Goal: Complete application form: Complete application form

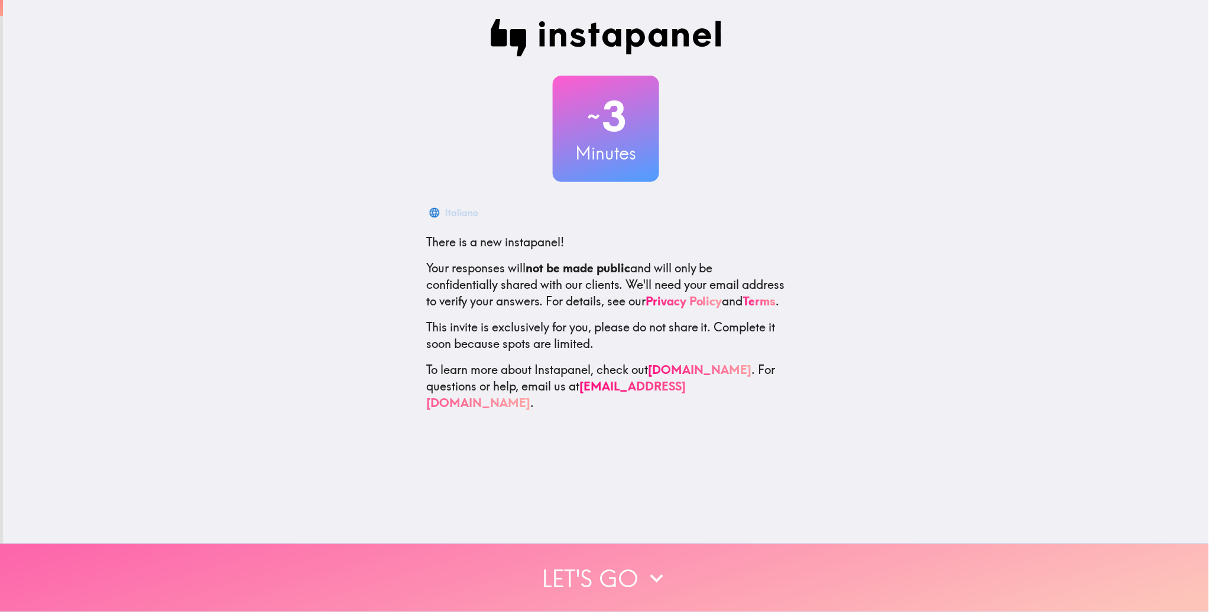
click at [644, 566] on icon "button" at bounding box center [657, 579] width 26 height 26
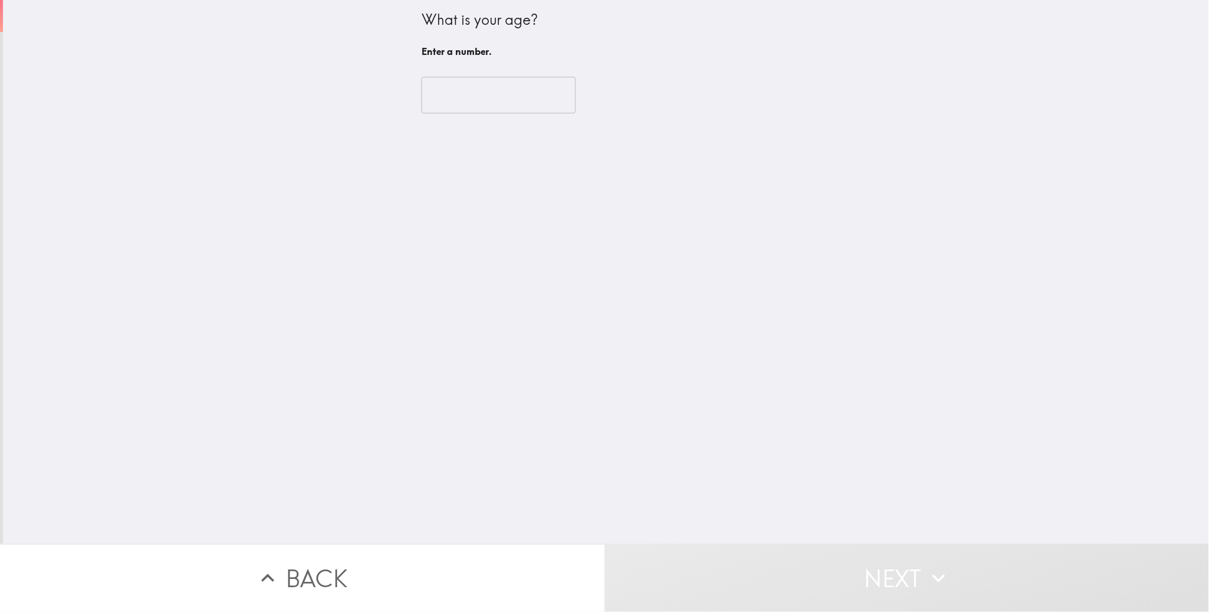
drag, startPoint x: 453, startPoint y: 98, endPoint x: 518, endPoint y: 112, distance: 67.0
click at [453, 98] on input "number" at bounding box center [498, 95] width 154 height 37
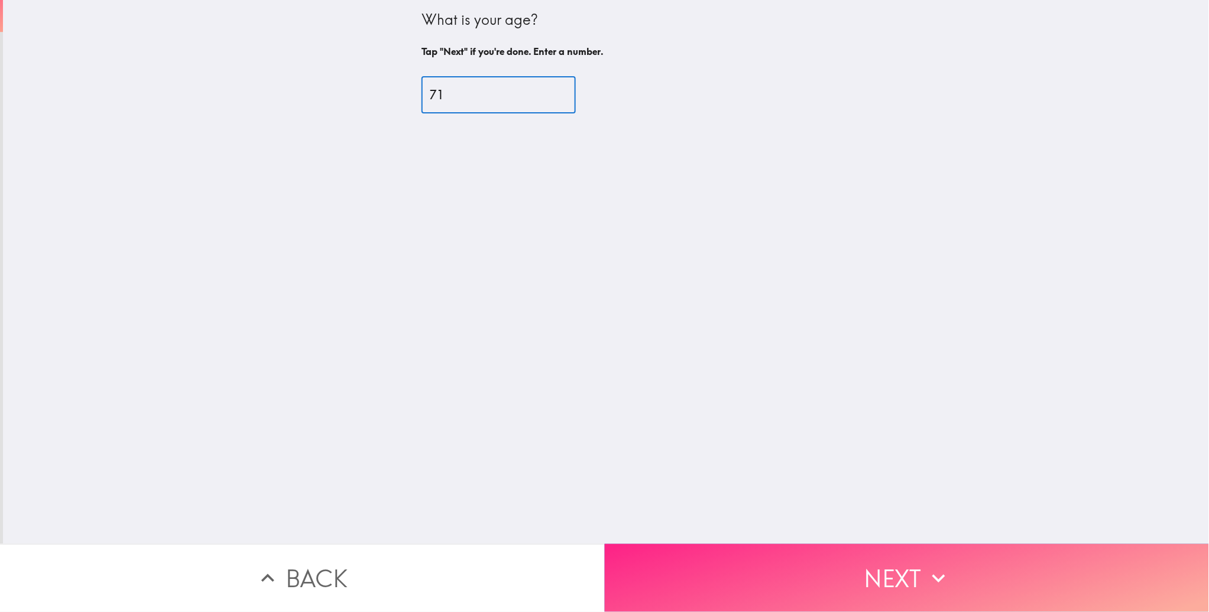
type input "71"
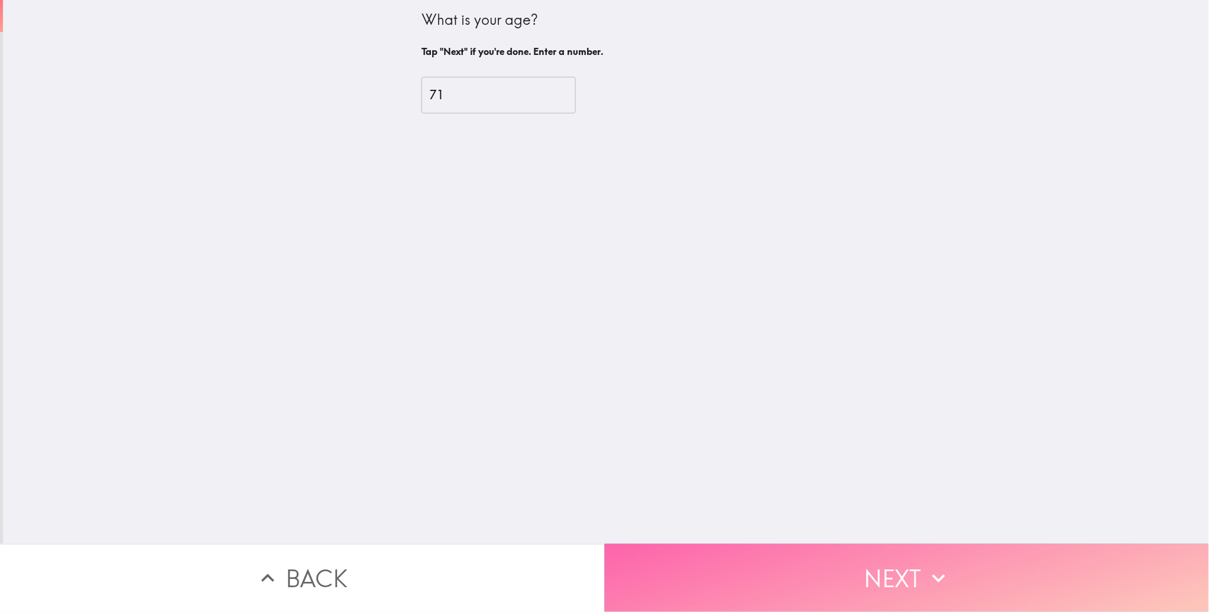
click at [810, 557] on button "Next" at bounding box center [907, 578] width 605 height 68
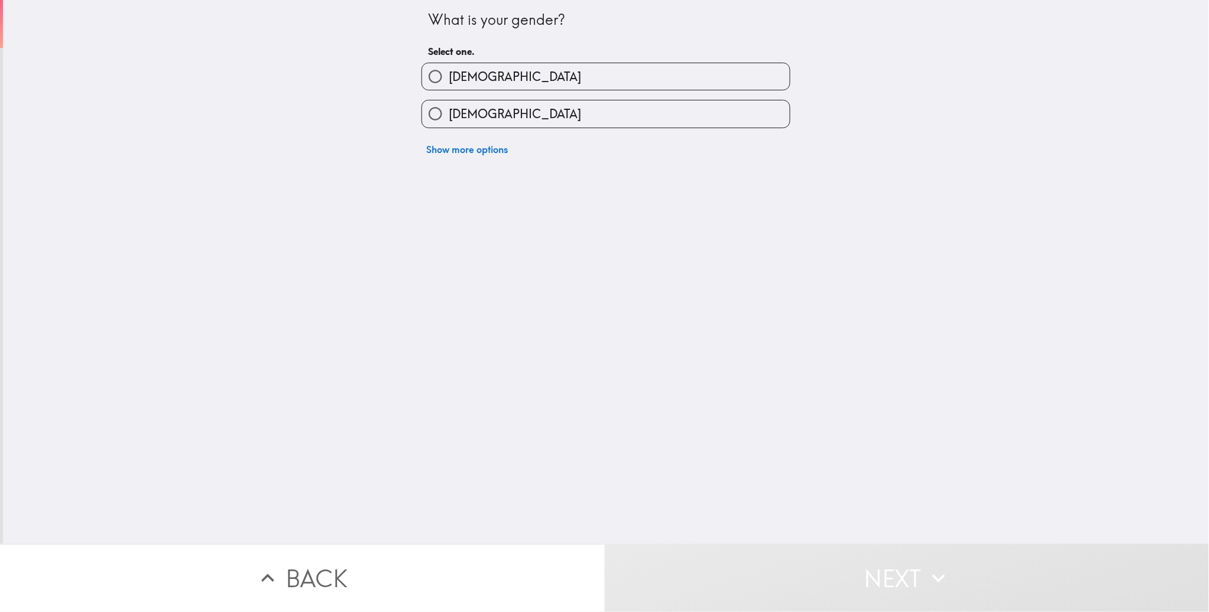
click at [485, 90] on label "[DEMOGRAPHIC_DATA]" at bounding box center [606, 76] width 368 height 27
click at [449, 90] on input "[DEMOGRAPHIC_DATA]" at bounding box center [435, 76] width 27 height 27
radio input "true"
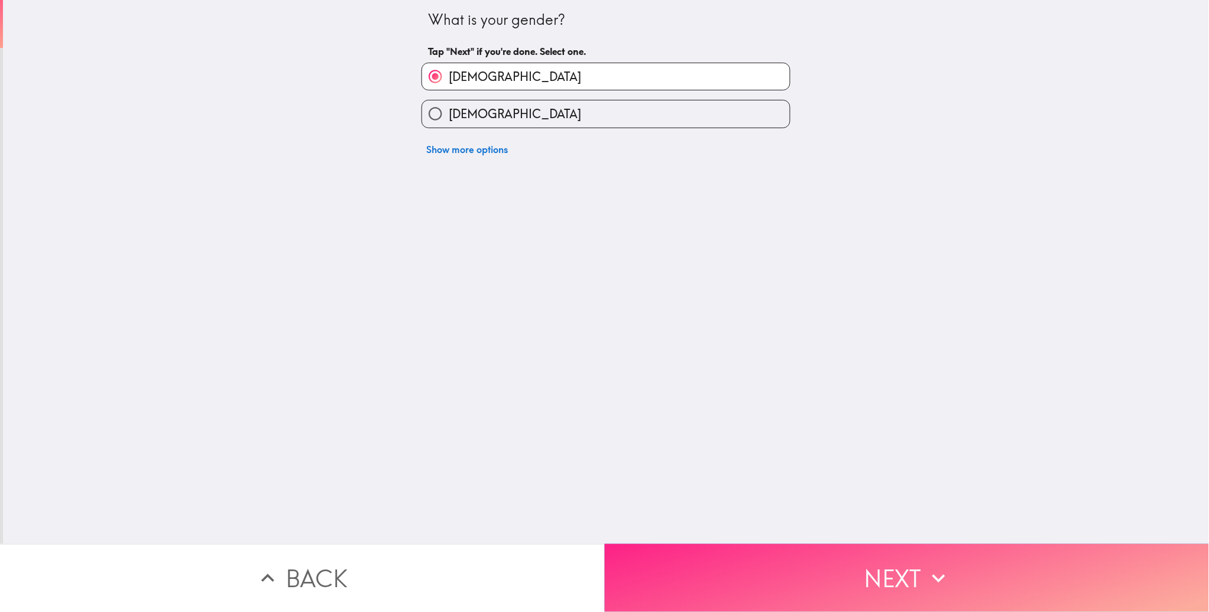
click at [754, 568] on button "Next" at bounding box center [907, 578] width 605 height 68
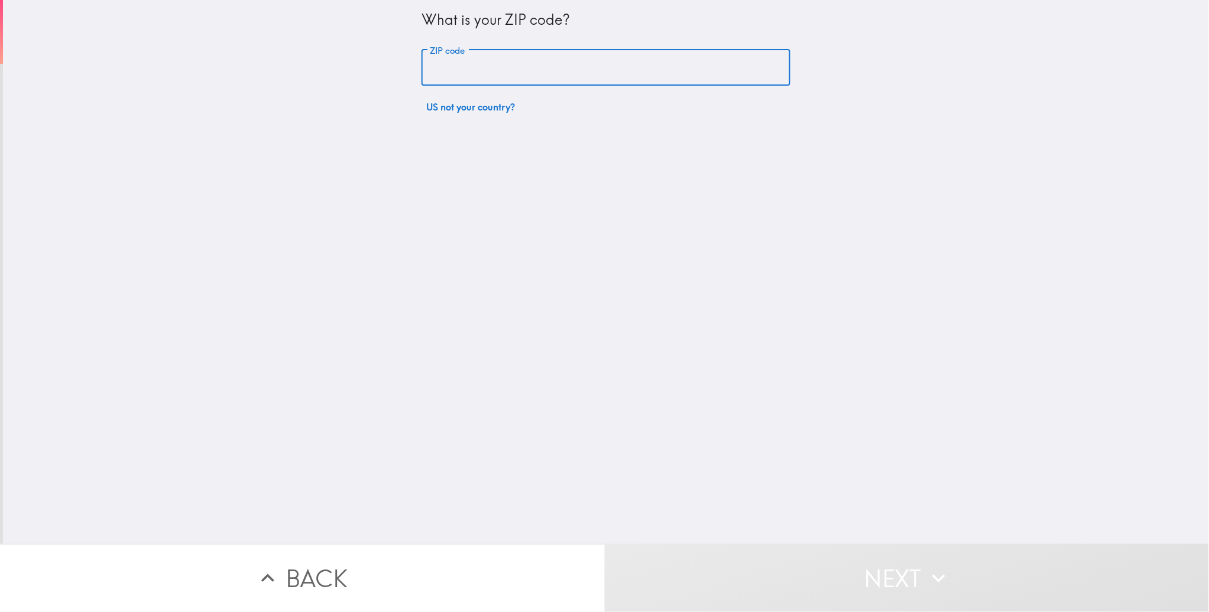
click at [460, 66] on input "ZIP code" at bounding box center [605, 68] width 369 height 37
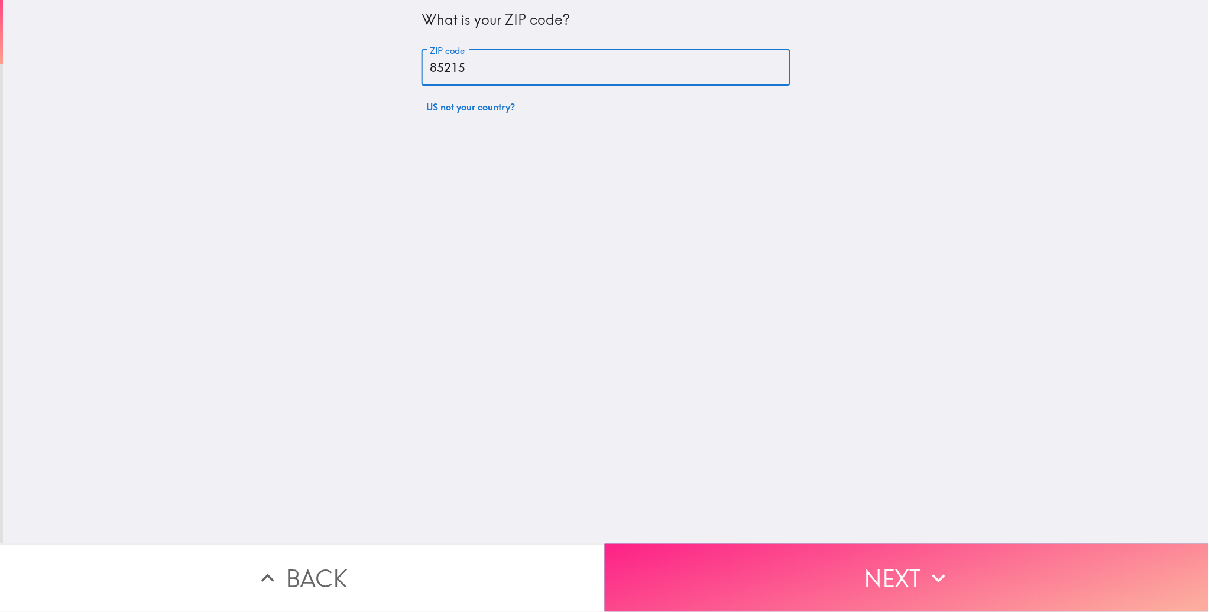
type input "85215"
click at [788, 572] on button "Next" at bounding box center [907, 578] width 605 height 68
